Goal: Task Accomplishment & Management: Use online tool/utility

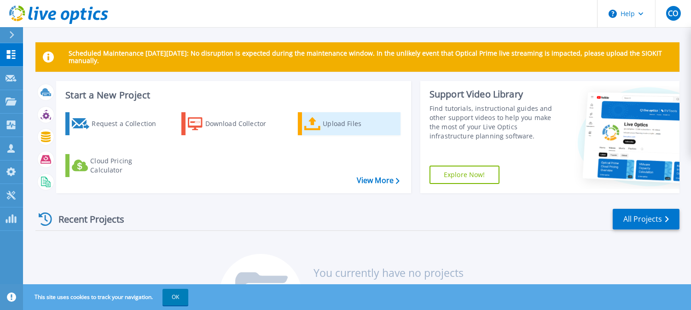
click at [351, 121] on div "Upload Files" at bounding box center [360, 124] width 74 height 18
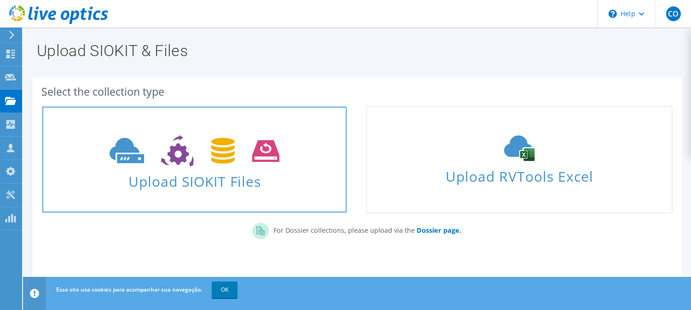
click at [201, 164] on icon at bounding box center [195, 151] width 170 height 32
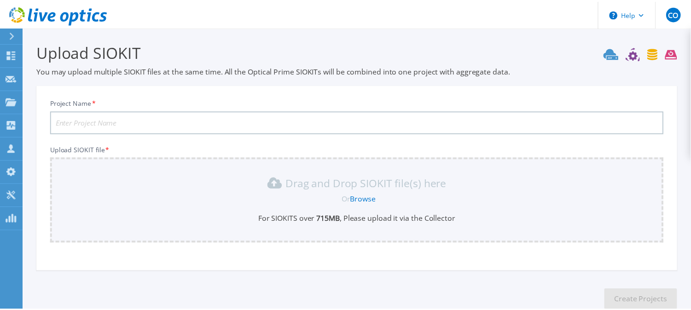
scroll to position [54, 0]
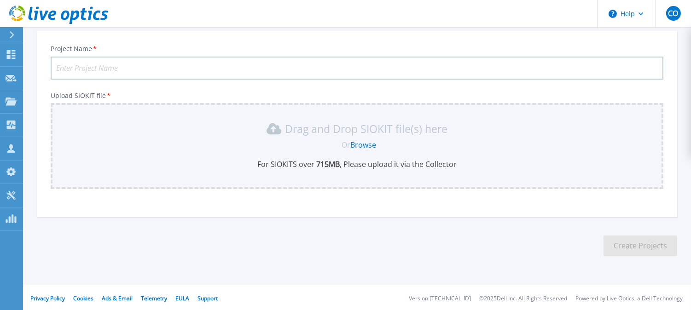
click at [362, 131] on p "Drag and Drop SIOKIT file(s) here" at bounding box center [366, 128] width 163 height 9
click at [365, 140] on link "Browse" at bounding box center [364, 145] width 26 height 10
click at [114, 140] on div "Or Browse" at bounding box center [359, 145] width 598 height 10
click at [101, 66] on input "Project Name *" at bounding box center [357, 68] width 613 height 23
click at [15, 53] on icon at bounding box center [11, 54] width 9 height 9
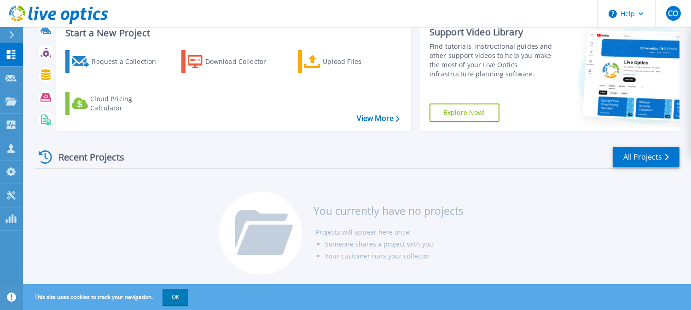
scroll to position [63, 0]
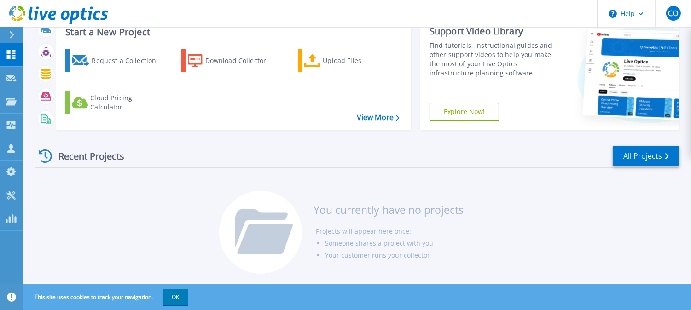
click at [376, 110] on div "Request a Collection Download Collector Upload Files Cloud Pricing Calculator" at bounding box center [232, 84] width 349 height 84
click at [374, 113] on link "View More" at bounding box center [378, 117] width 43 height 9
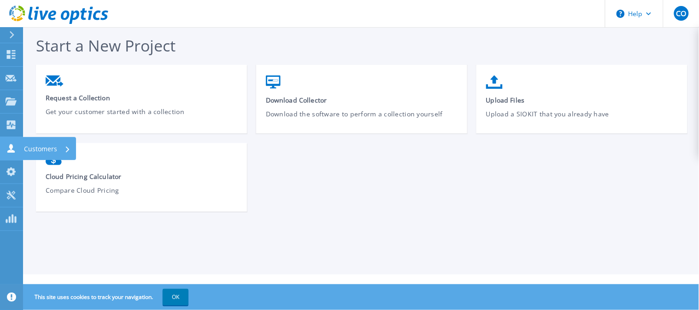
click at [12, 145] on icon at bounding box center [10, 148] width 7 height 9
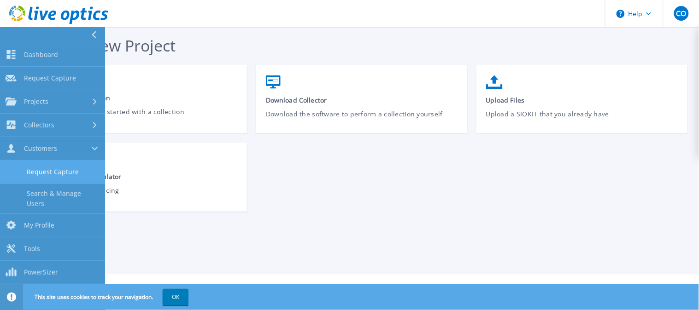
click at [45, 167] on link "Request Capture" at bounding box center [52, 172] width 105 height 23
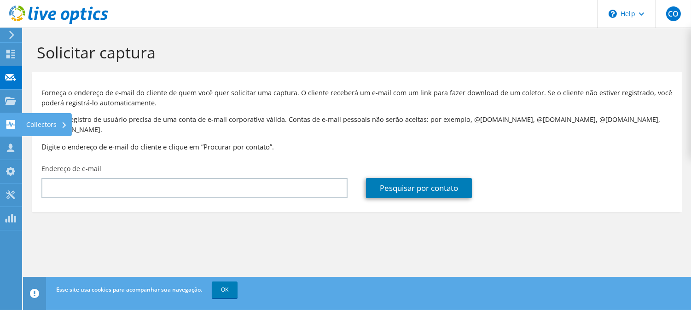
click at [43, 123] on div "Collectors" at bounding box center [47, 124] width 50 height 23
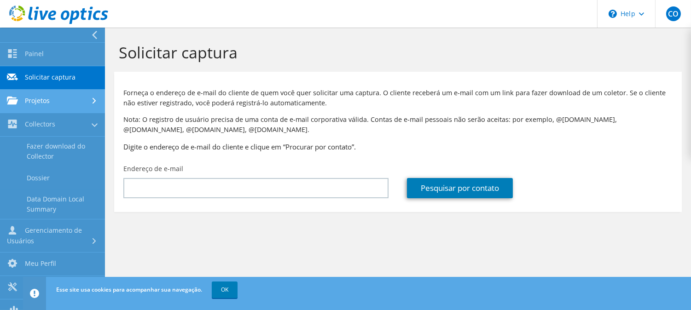
click at [49, 93] on link "Projetos" at bounding box center [52, 101] width 105 height 23
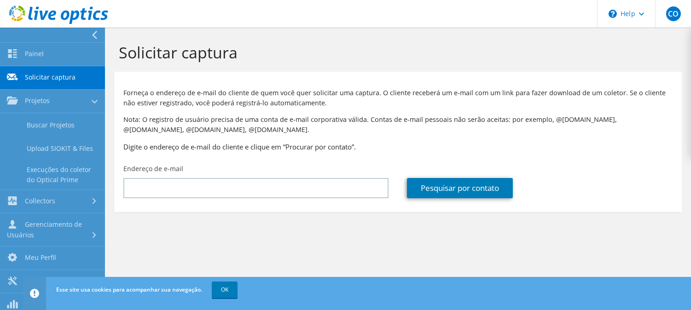
click at [39, 74] on link "Solicitar captura" at bounding box center [52, 77] width 105 height 23
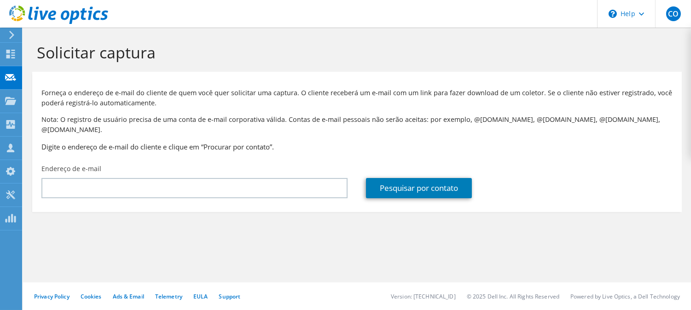
click at [136, 235] on section "Solicitar captura Forneça o endereço de e-mail do cliente de quem você quer sol…" at bounding box center [357, 143] width 668 height 231
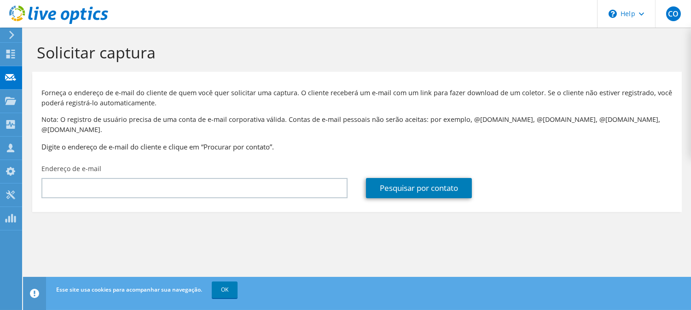
click at [11, 36] on icon at bounding box center [11, 35] width 7 height 8
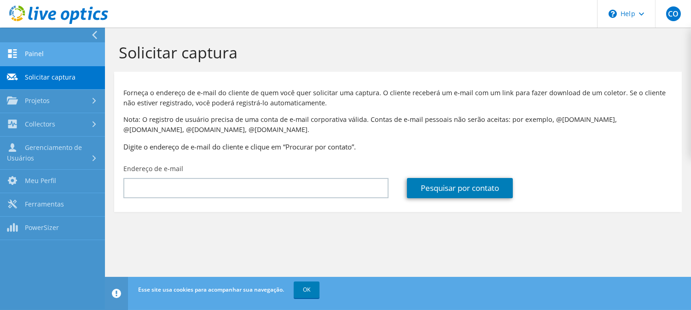
click at [42, 51] on link "Painel" at bounding box center [52, 54] width 105 height 23
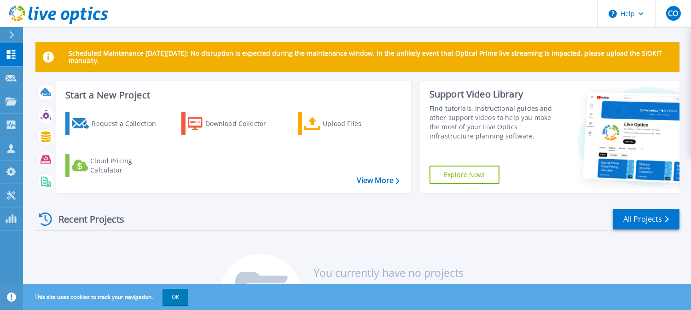
click at [375, 175] on div "Request a Collection Download Collector Upload Files Cloud Pricing Calculator" at bounding box center [232, 147] width 349 height 84
click at [38, 103] on p "Projects" at bounding box center [36, 102] width 24 height 24
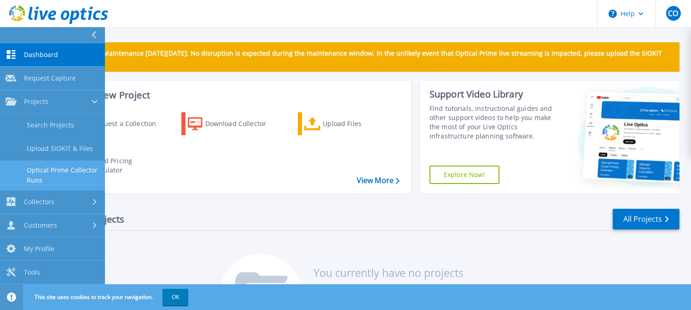
click at [52, 176] on link "Optical Prime Collector Runs" at bounding box center [52, 175] width 105 height 29
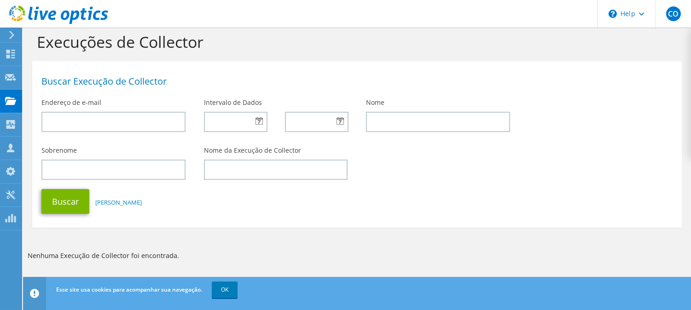
scroll to position [13, 0]
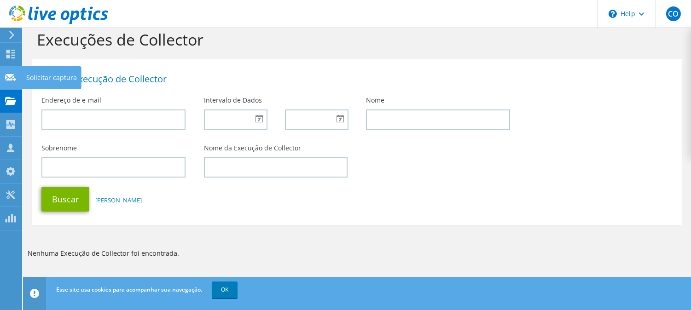
click at [7, 74] on use at bounding box center [10, 77] width 11 height 7
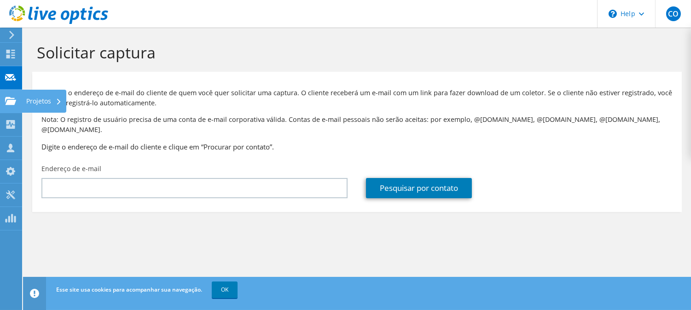
click at [10, 102] on use at bounding box center [10, 101] width 11 height 8
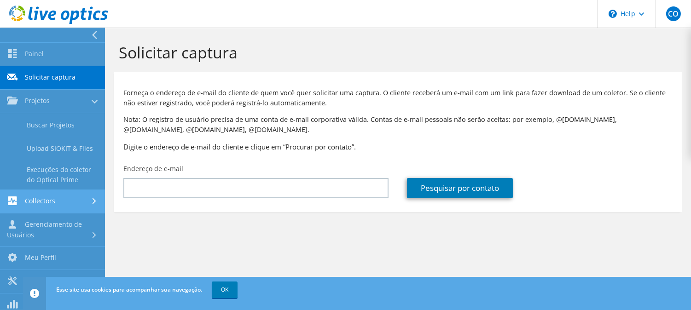
click at [71, 200] on link "Collectors" at bounding box center [52, 201] width 105 height 23
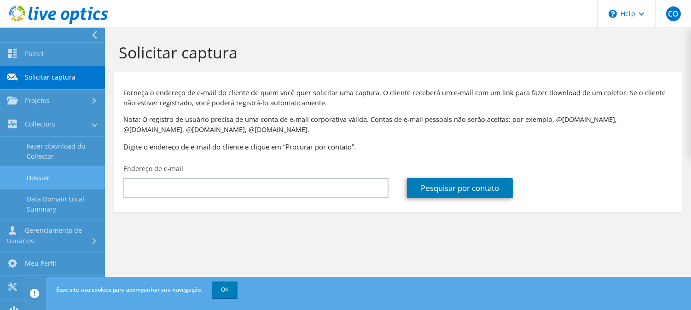
click at [48, 176] on link "Dossier" at bounding box center [52, 177] width 105 height 23
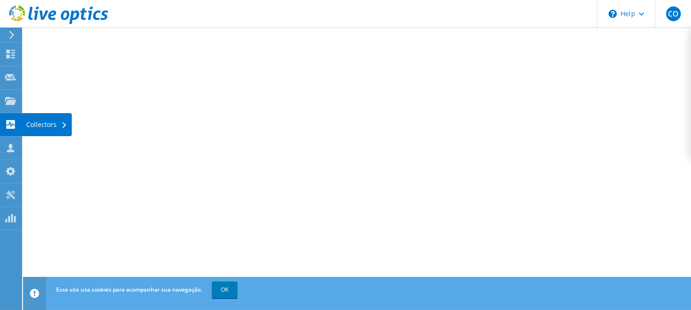
click at [9, 120] on use at bounding box center [10, 124] width 9 height 9
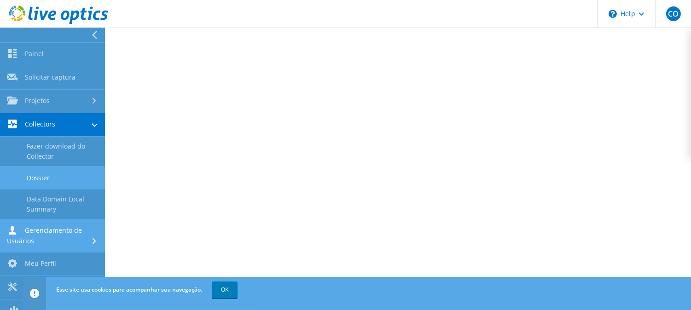
scroll to position [11, 0]
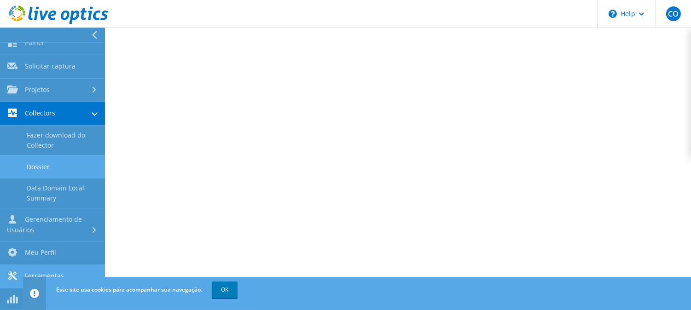
click at [12, 272] on icon at bounding box center [12, 276] width 11 height 9
